Goal: Book appointment/travel/reservation

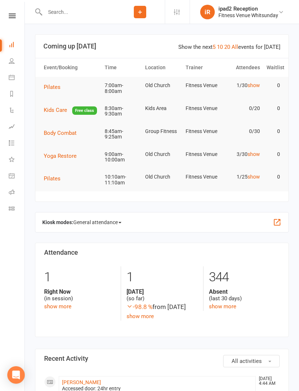
click at [14, 77] on icon at bounding box center [12, 77] width 6 height 6
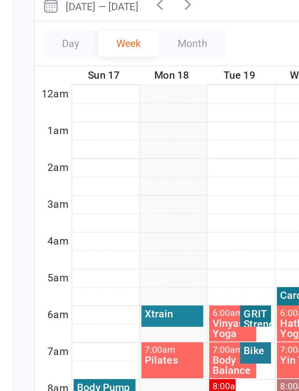
click at [90, 265] on div "Xtrain" at bounding box center [104, 267] width 28 height 5
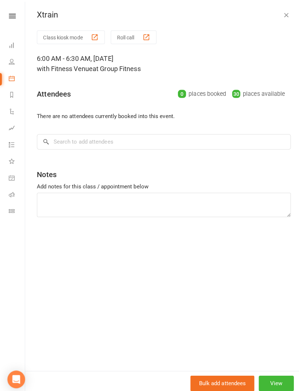
scroll to position [15, 0]
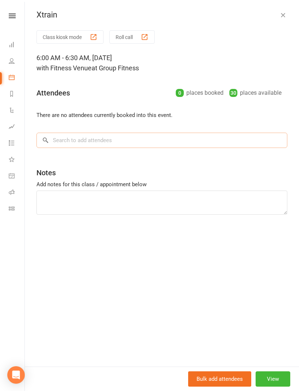
click at [75, 144] on input "search" at bounding box center [161, 140] width 251 height 15
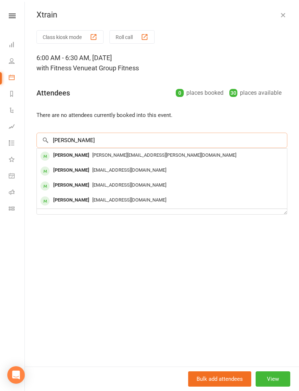
type input "[PERSON_NAME]"
click at [77, 153] on div "[PERSON_NAME]" at bounding box center [71, 155] width 42 height 11
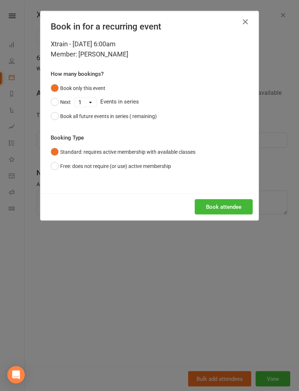
scroll to position [36, 0]
click at [223, 209] on button "Book attendee" at bounding box center [224, 206] width 58 height 15
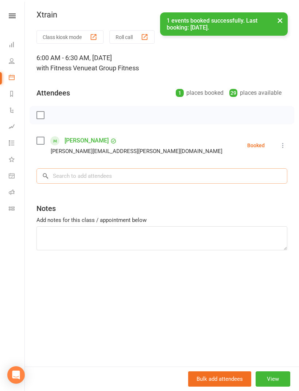
click at [84, 175] on input "search" at bounding box center [161, 175] width 251 height 15
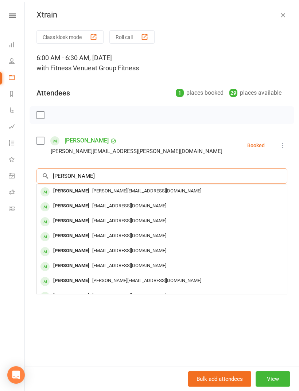
type input "[PERSON_NAME]"
click at [75, 192] on div "[PERSON_NAME]" at bounding box center [71, 191] width 42 height 11
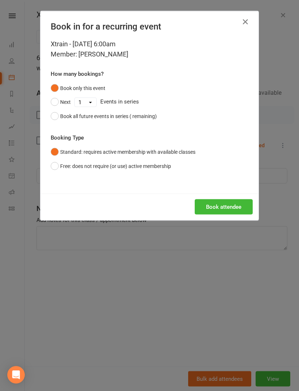
scroll to position [36, 0]
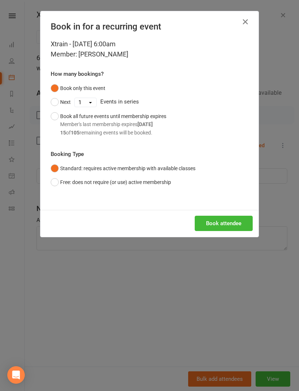
click at [227, 222] on button "Book attendee" at bounding box center [224, 223] width 58 height 15
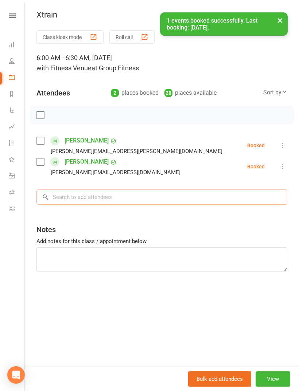
click at [80, 196] on input "search" at bounding box center [161, 197] width 251 height 15
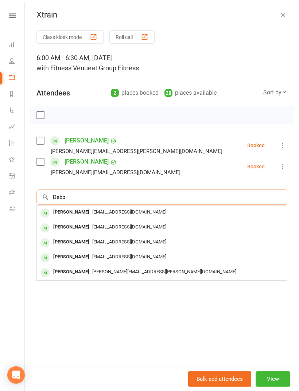
type input "Debb"
click at [70, 239] on div "[PERSON_NAME]" at bounding box center [71, 242] width 42 height 11
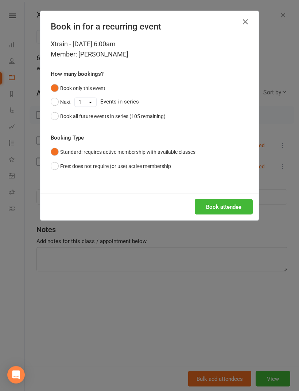
scroll to position [36, 0]
click at [222, 205] on button "Book attendee" at bounding box center [224, 206] width 58 height 15
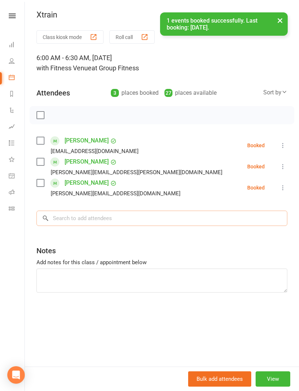
click at [91, 216] on input "search" at bounding box center [161, 218] width 251 height 15
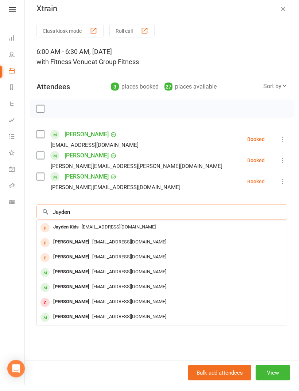
type input "Jayden"
click at [74, 273] on div "[PERSON_NAME]" at bounding box center [71, 278] width 42 height 11
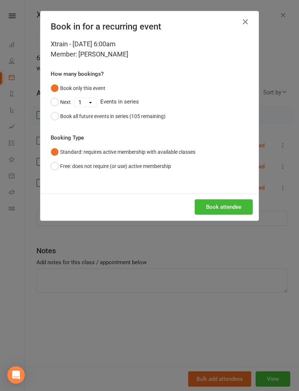
click at [222, 208] on button "Book attendee" at bounding box center [224, 206] width 58 height 15
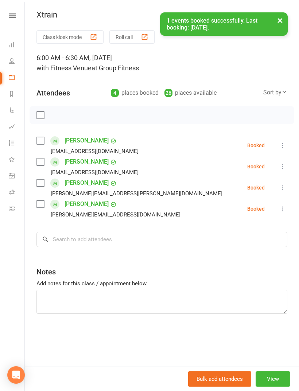
click at [40, 115] on label at bounding box center [39, 115] width 7 height 7
click at [58, 115] on icon "button" at bounding box center [56, 115] width 8 height 8
